Goal: Task Accomplishment & Management: Manage account settings

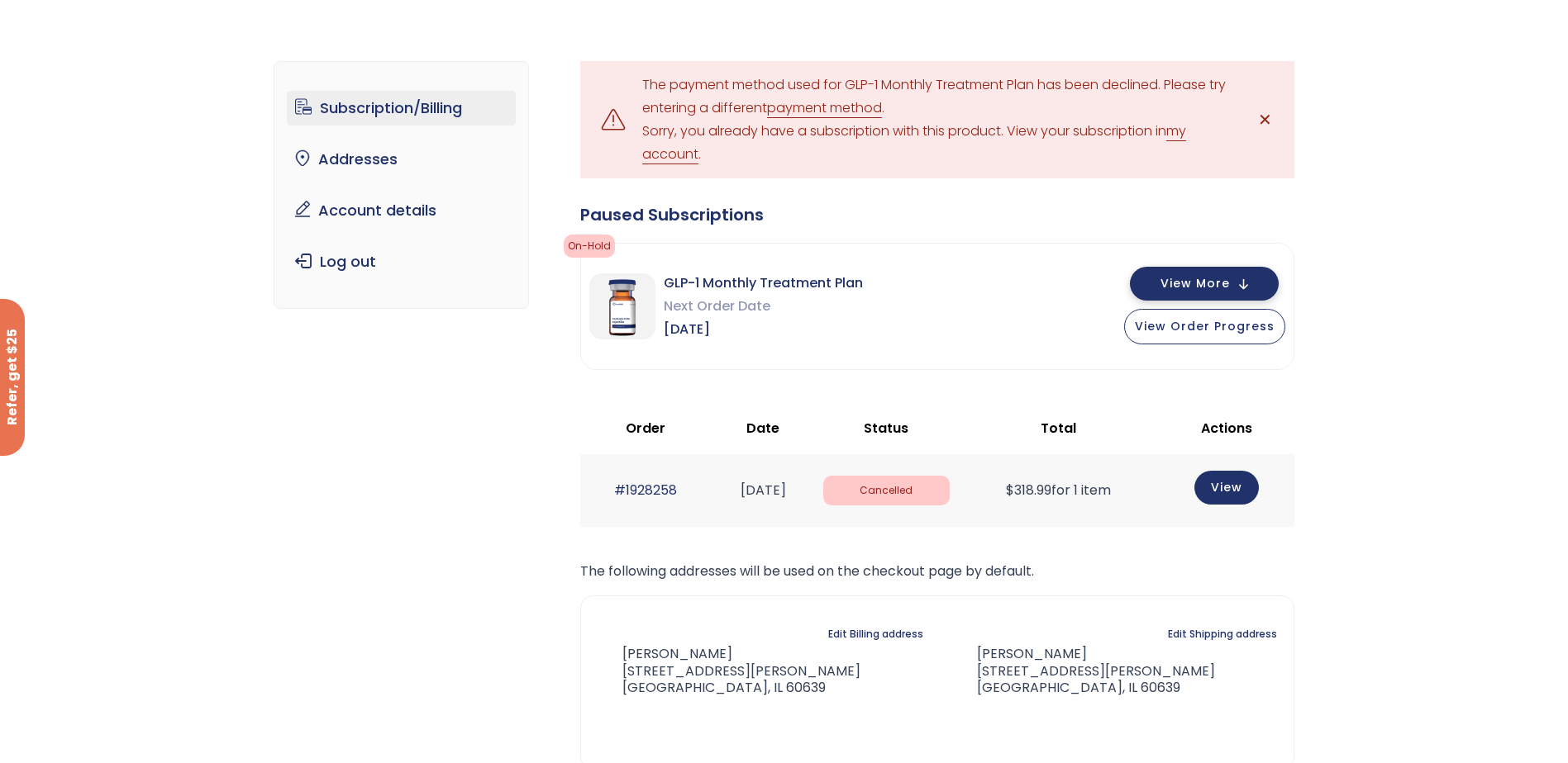
scroll to position [166, 0]
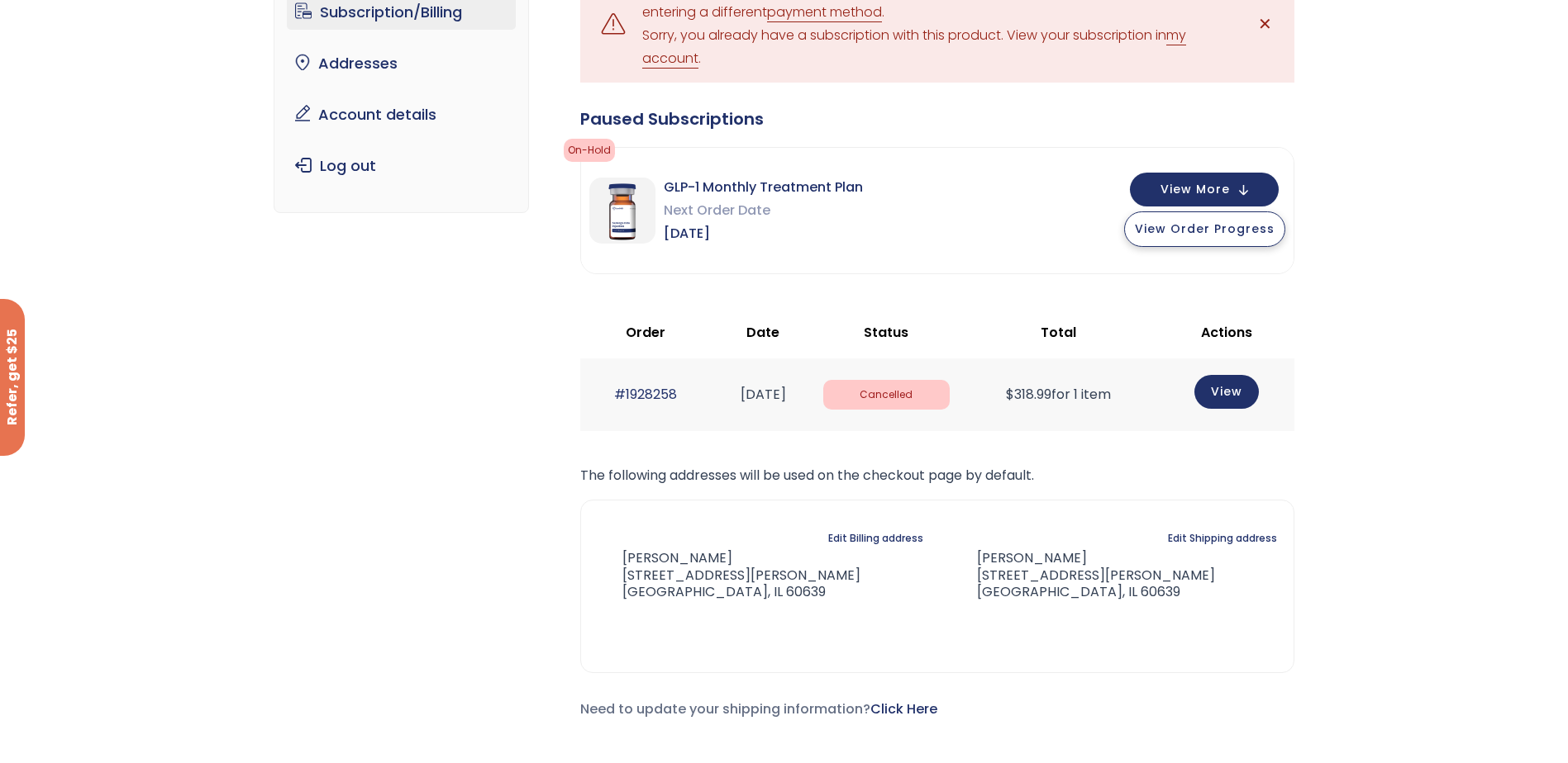
click at [1234, 229] on span "View Order Progress" at bounding box center [1204, 228] width 140 height 17
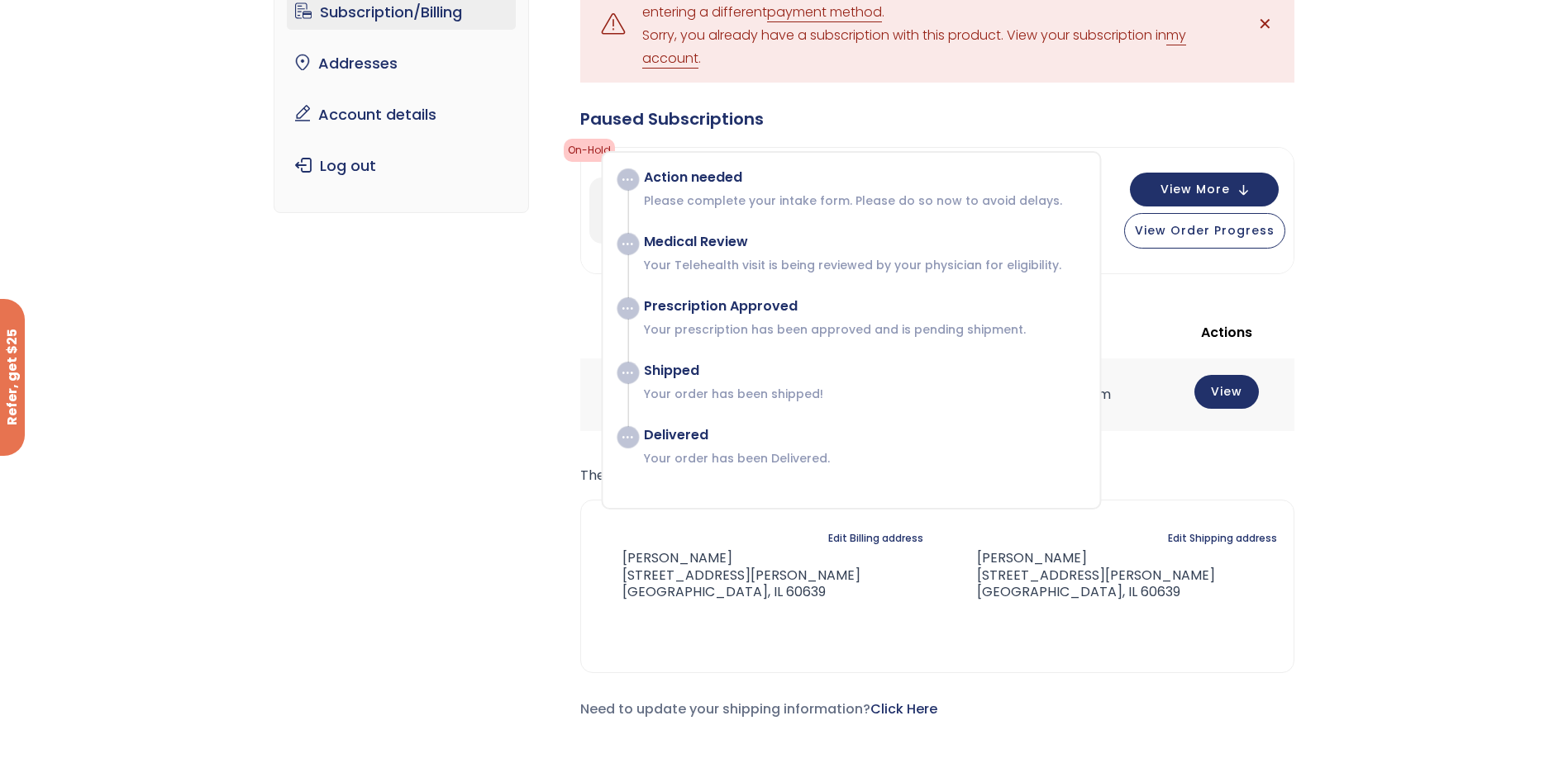
click at [1348, 253] on div "Subscription/Billing bmiRewards Addresses Account details Submit a Review Log o…" at bounding box center [784, 356] width 1568 height 847
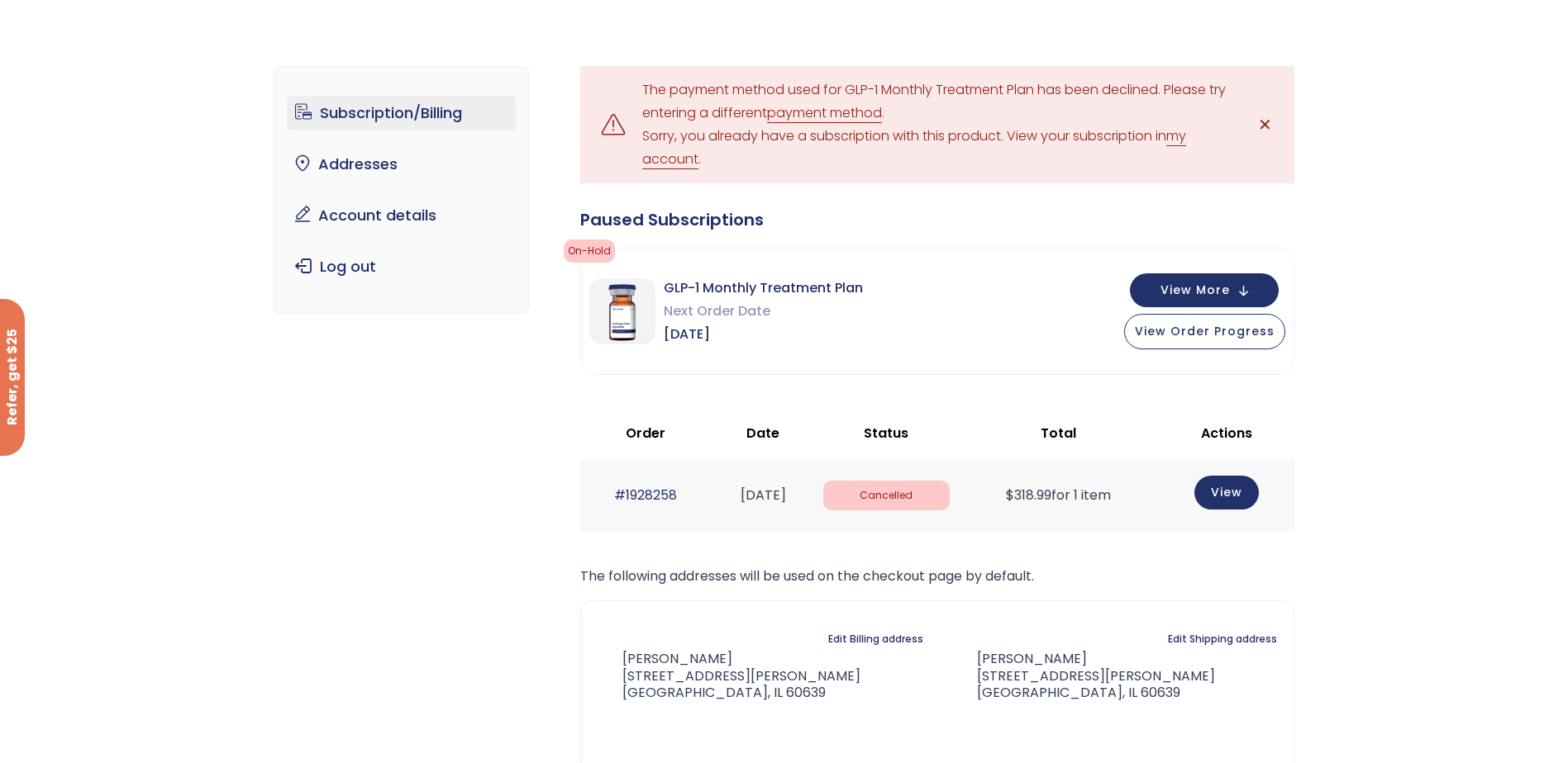
scroll to position [0, 0]
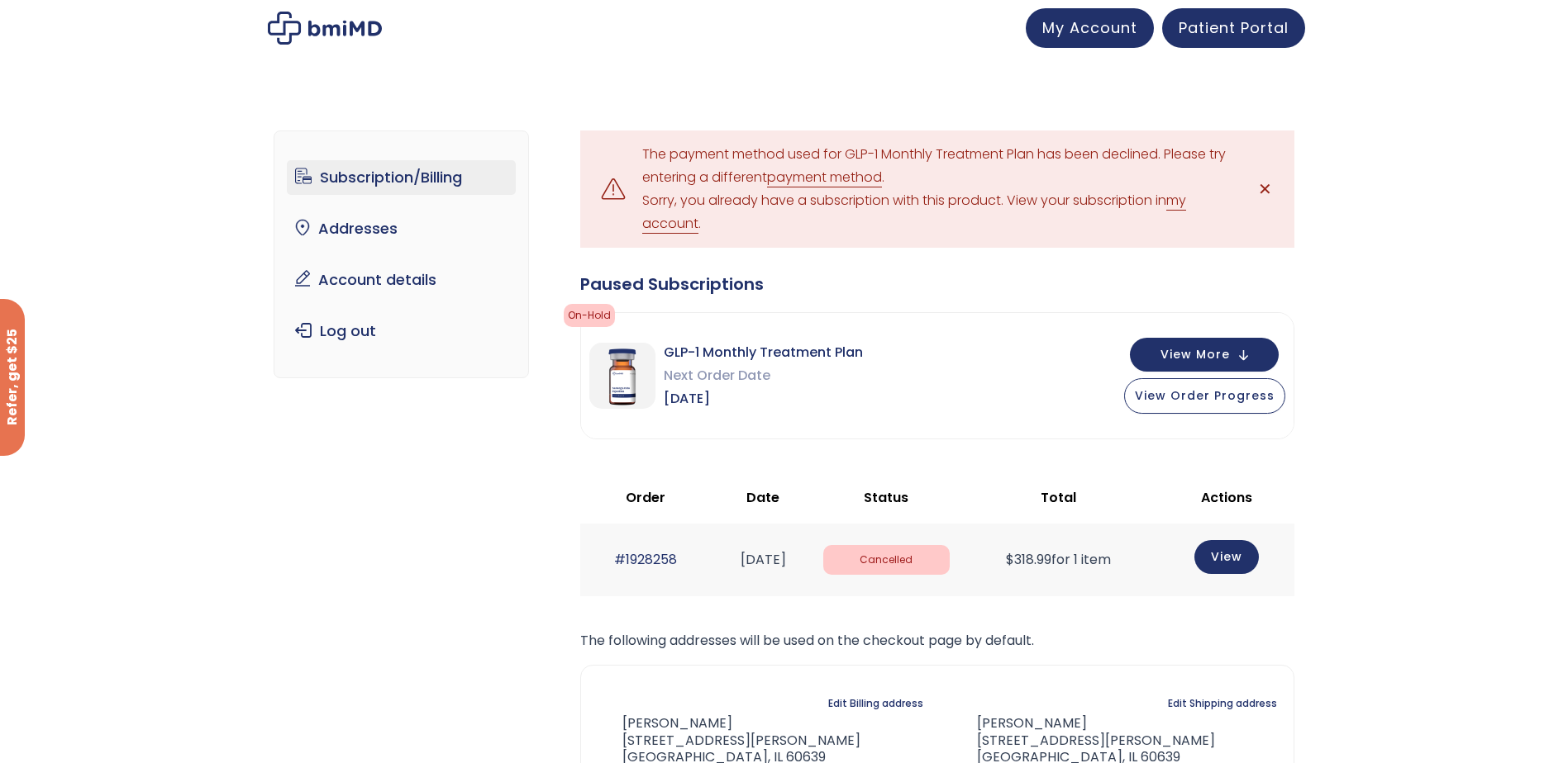
click at [358, 187] on link "Subscription/Billing" at bounding box center [401, 178] width 229 height 35
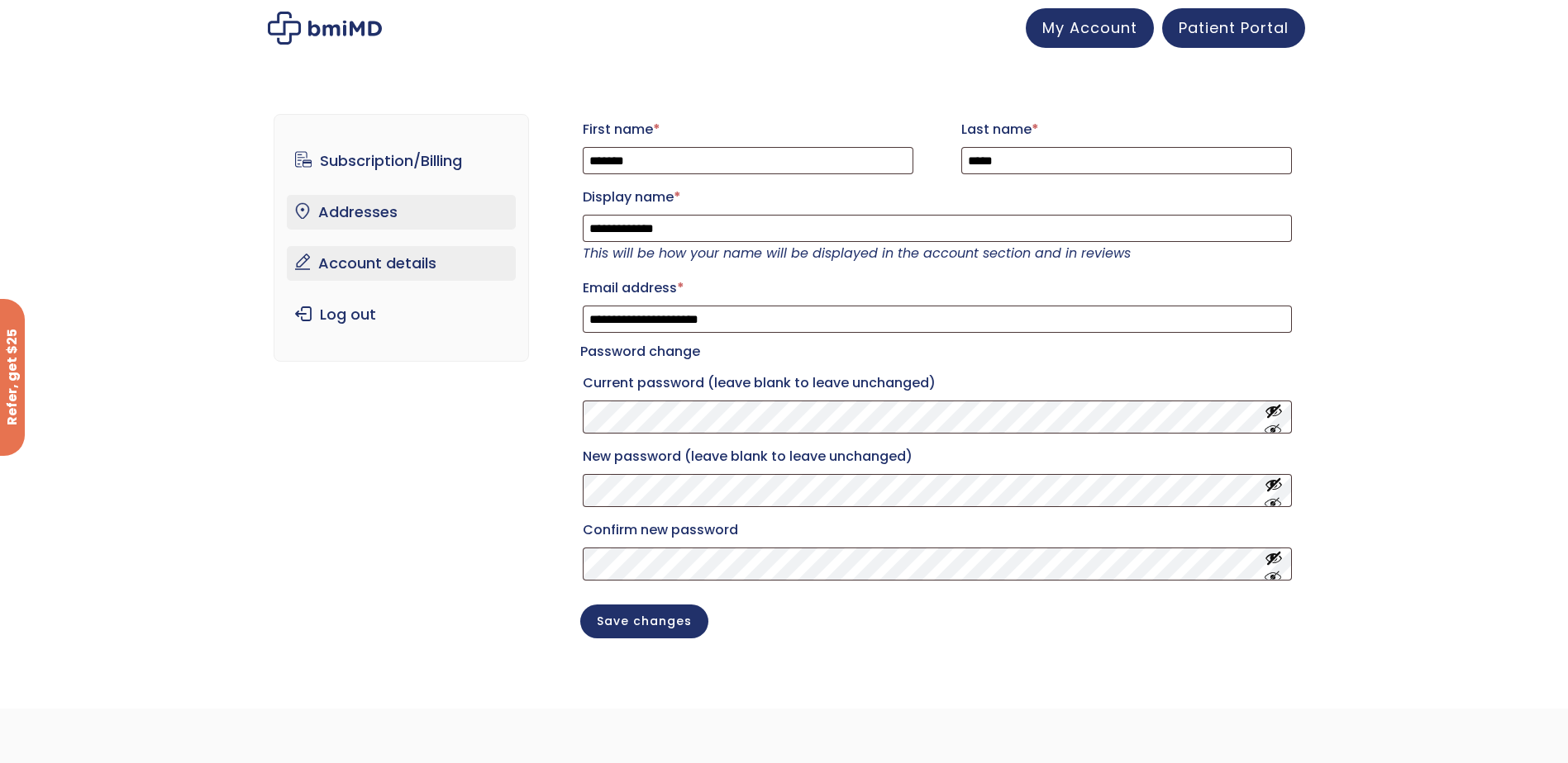
click at [368, 225] on link "Addresses" at bounding box center [401, 212] width 229 height 35
